Goal: Information Seeking & Learning: Learn about a topic

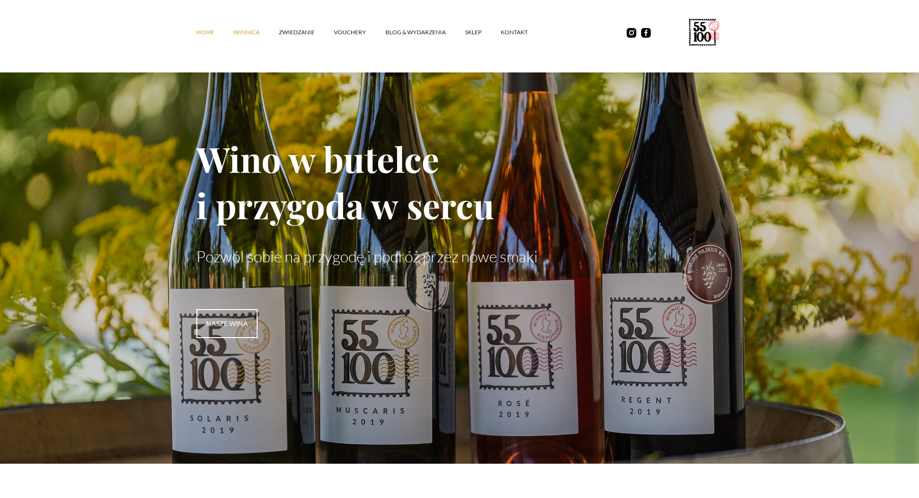
click at [248, 28] on link "winnica" at bounding box center [256, 32] width 45 height 29
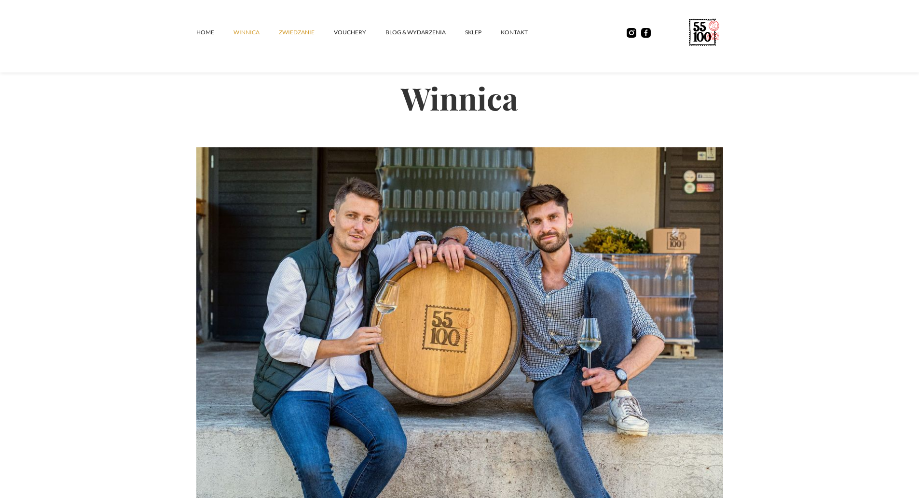
click at [301, 30] on link "ZWIEDZANIE" at bounding box center [306, 32] width 55 height 29
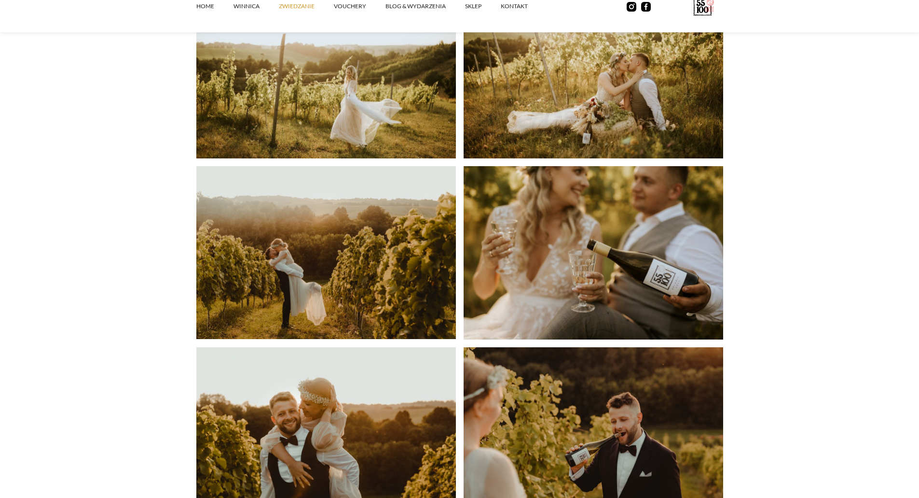
scroll to position [1930, 0]
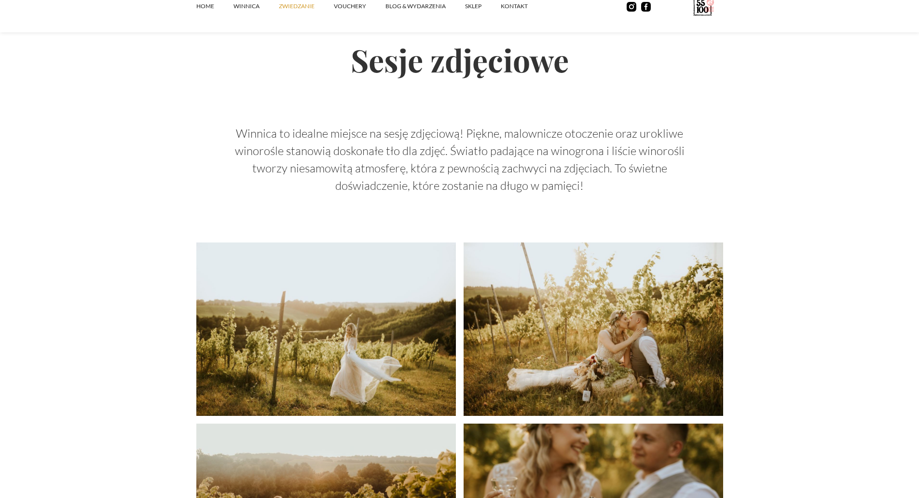
click at [347, 298] on img at bounding box center [326, 328] width 260 height 173
click at [346, 321] on img at bounding box center [326, 328] width 260 height 173
click at [349, 322] on img at bounding box center [326, 328] width 260 height 173
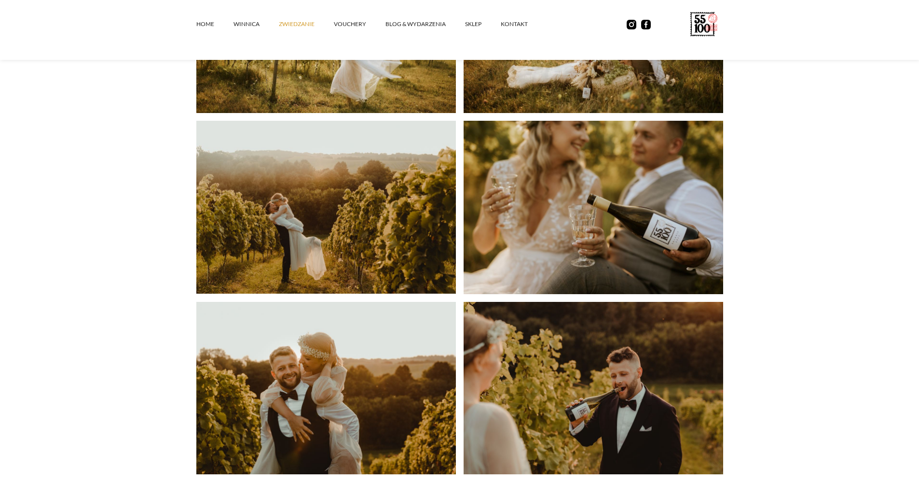
scroll to position [1673, 0]
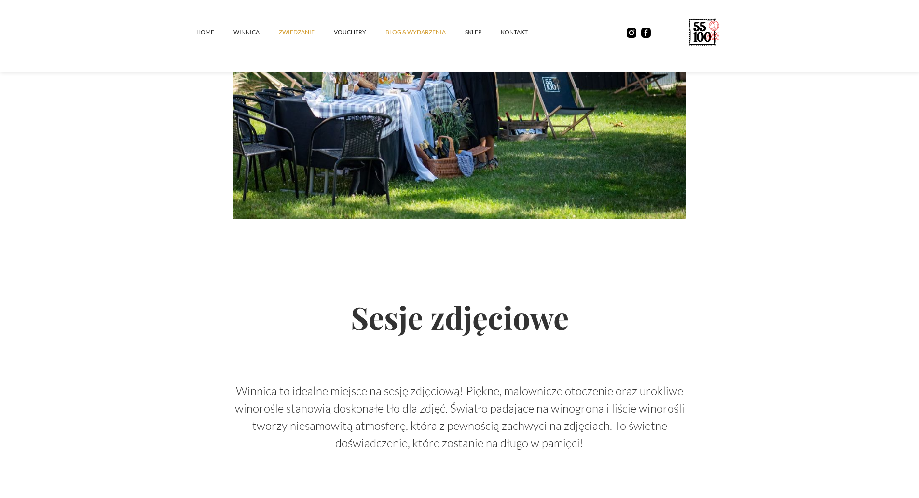
click at [395, 33] on link "Blog & Wydarzenia" at bounding box center [426, 32] width 80 height 29
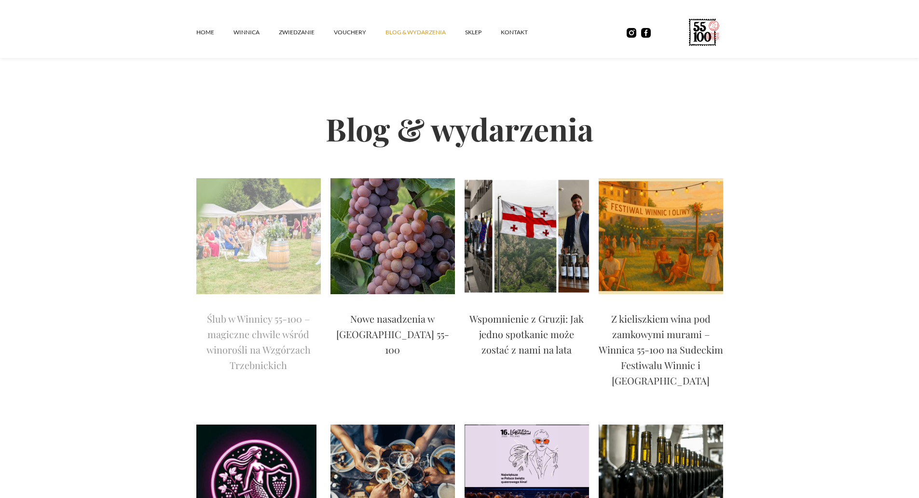
click at [246, 325] on p "Ślub w Winnicy 55-100 – magiczne chwile wśród winorośli na Wzgórzach Trzebnicki…" at bounding box center [258, 342] width 125 height 62
